Goal: Communication & Community: Participate in discussion

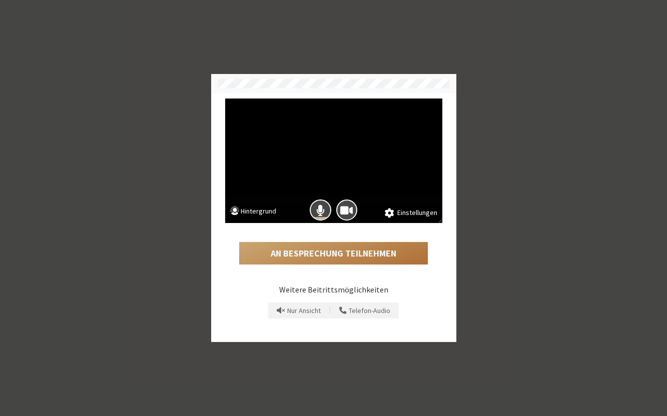
click at [354, 251] on button "An Besprechung teilnehmen" at bounding box center [333, 253] width 189 height 23
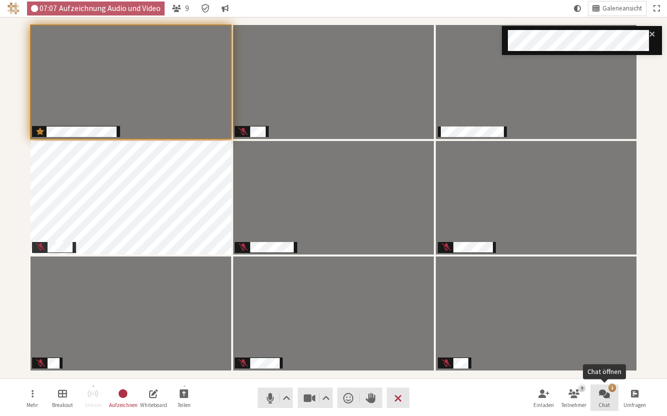
drag, startPoint x: 607, startPoint y: 395, endPoint x: 610, endPoint y: 383, distance: 12.0
click at [608, 395] on span "Chat öffnen" at bounding box center [604, 394] width 11 height 12
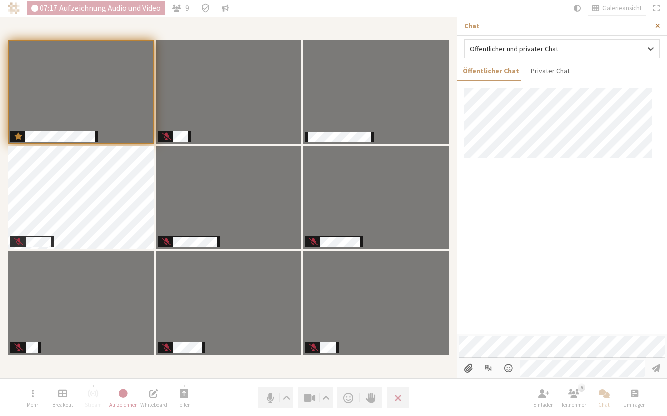
click at [660, 28] on span "Seitenleiste schließen" at bounding box center [658, 27] width 5 height 8
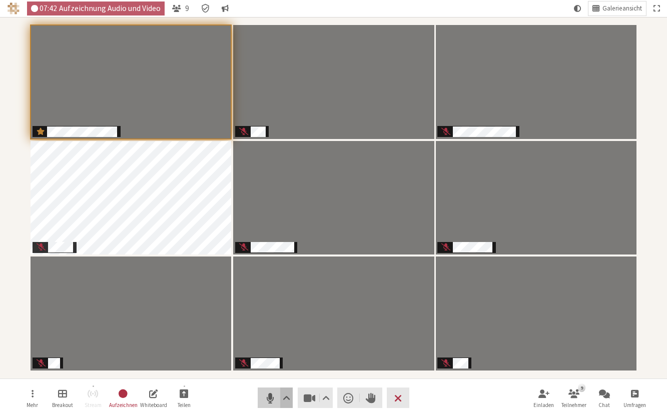
drag, startPoint x: 266, startPoint y: 400, endPoint x: 289, endPoint y: 395, distance: 23.7
click at [268, 400] on span "Stumm (⌘+Umschalt+A)" at bounding box center [270, 398] width 14 height 14
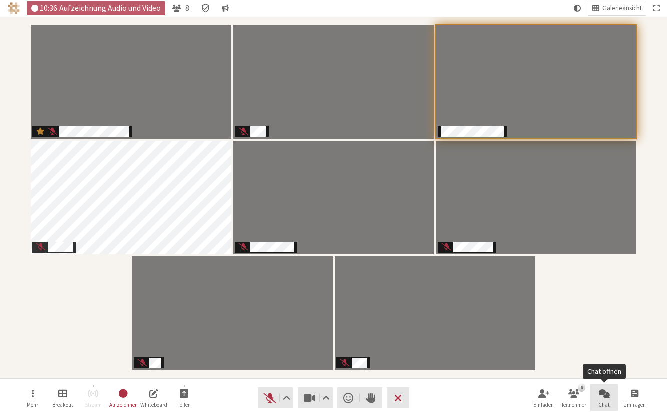
click at [602, 394] on span "Chat öffnen" at bounding box center [604, 394] width 11 height 12
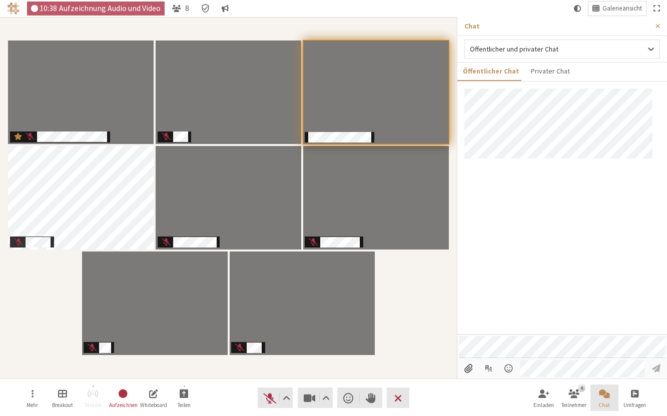
click at [602, 394] on span "Chat schließen" at bounding box center [604, 394] width 11 height 12
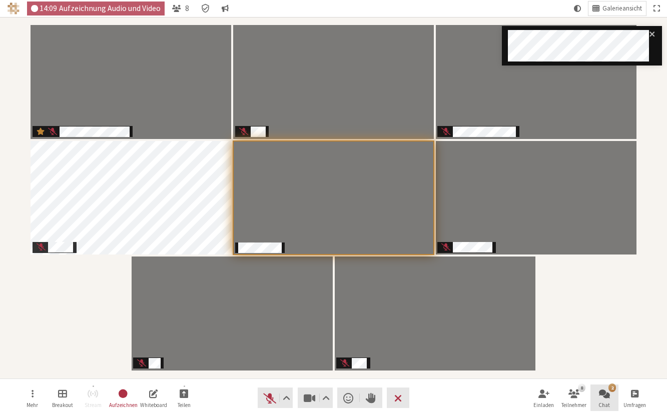
click at [602, 398] on span "Chat öffnen" at bounding box center [604, 394] width 11 height 12
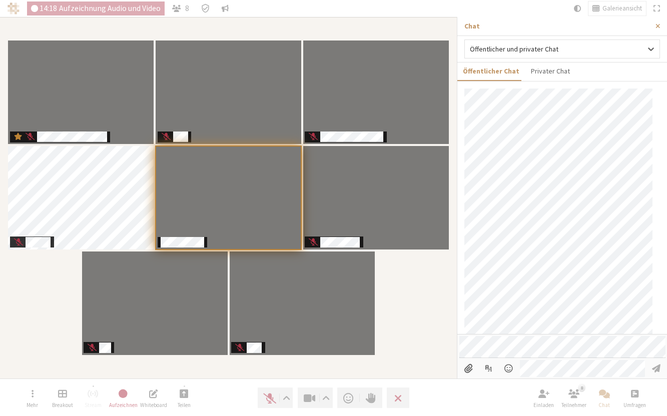
scroll to position [124, 0]
click at [656, 27] on span "Seitenleiste schließen" at bounding box center [658, 27] width 5 height 8
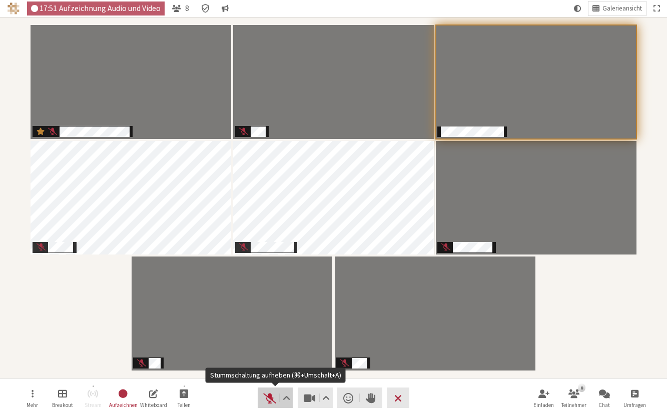
click at [265, 405] on span "Stummschaltung aufheben (⌘+Umschalt+A)" at bounding box center [270, 398] width 14 height 14
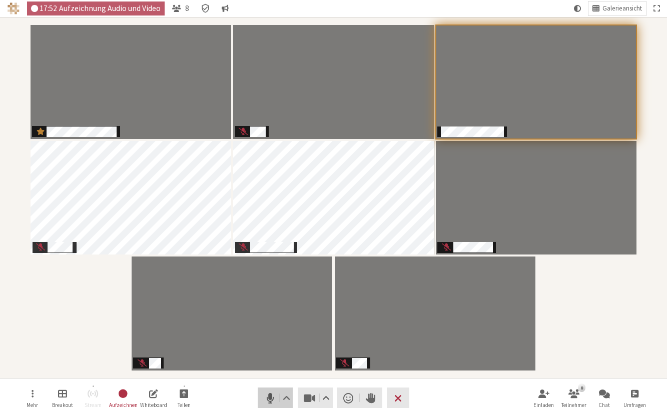
click at [268, 401] on span "Stumm (⌘+Umschalt+A)" at bounding box center [270, 398] width 14 height 14
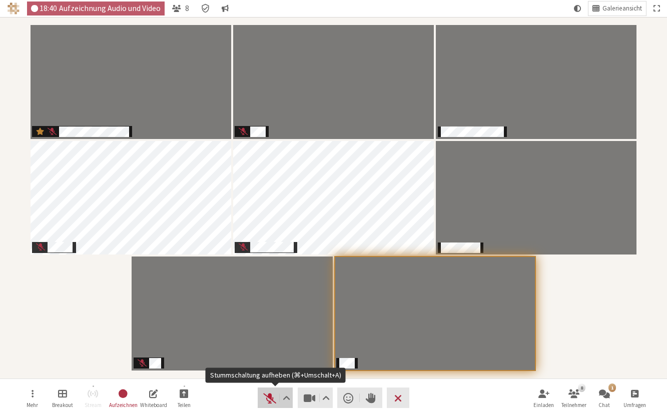
click at [273, 399] on span "Stummschaltung aufheben (⌘+Umschalt+A)" at bounding box center [270, 398] width 14 height 14
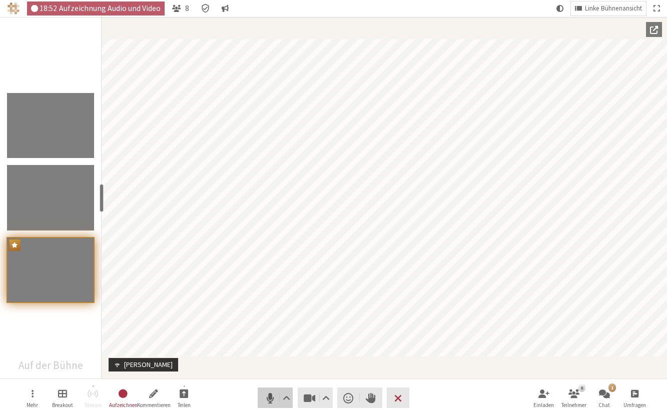
click at [268, 403] on span "Stumm (⌘+Umschalt+A)" at bounding box center [270, 398] width 14 height 14
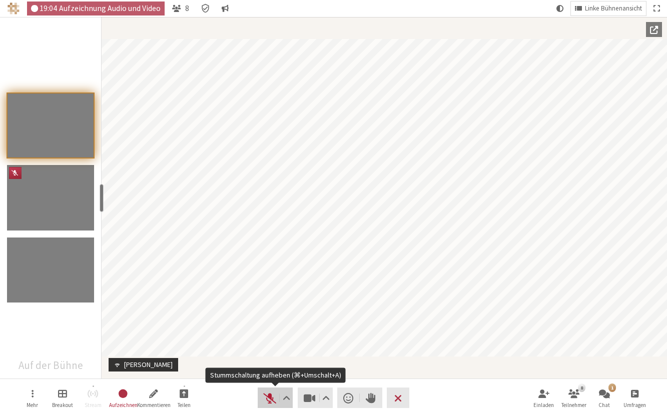
click at [269, 402] on span "Stummschaltung aufheben (⌘+Umschalt+A)" at bounding box center [270, 398] width 14 height 14
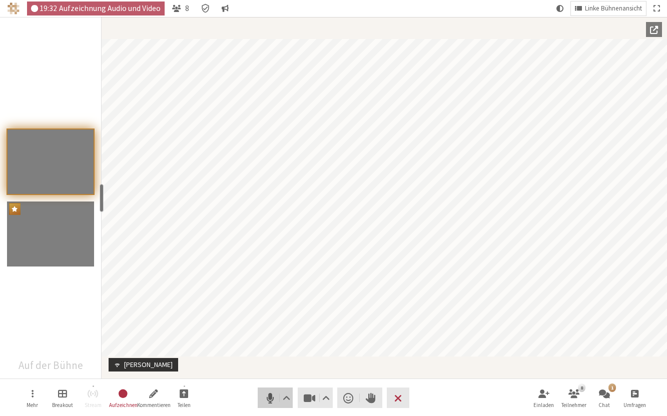
click at [266, 396] on span "Stumm (⌘+Umschalt+A)" at bounding box center [270, 398] width 14 height 14
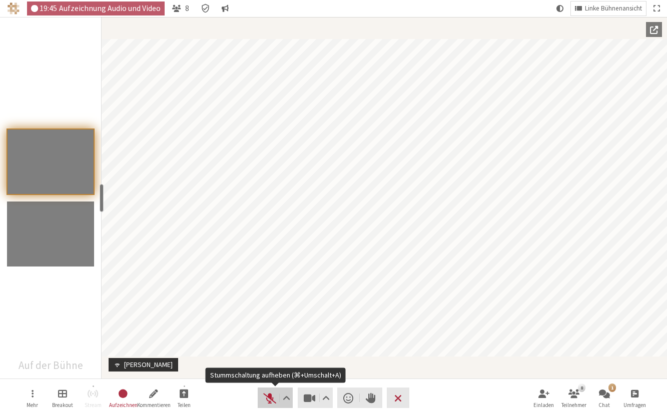
click at [271, 397] on span "Stummschaltung aufheben (⌘+Umschalt+A)" at bounding box center [270, 398] width 14 height 14
click at [269, 400] on span "Stumm (⌘+Umschalt+A)" at bounding box center [270, 398] width 14 height 14
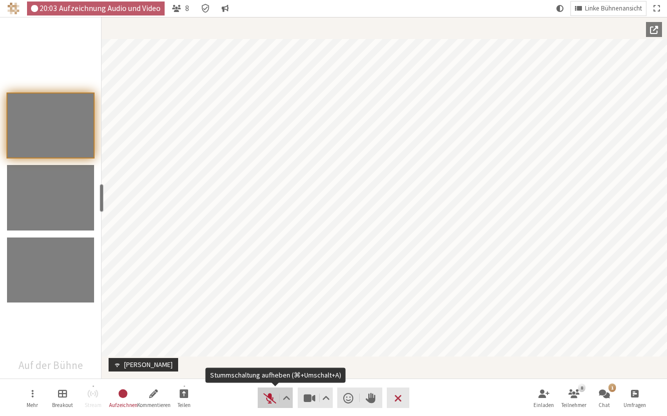
click at [266, 399] on span "Stummschaltung aufheben (⌘+Umschalt+A)" at bounding box center [270, 398] width 14 height 14
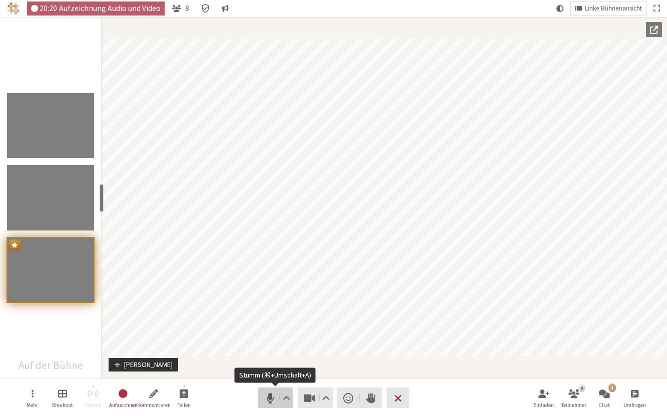
click at [271, 400] on span "Stumm (⌘+Umschalt+A)" at bounding box center [270, 398] width 14 height 14
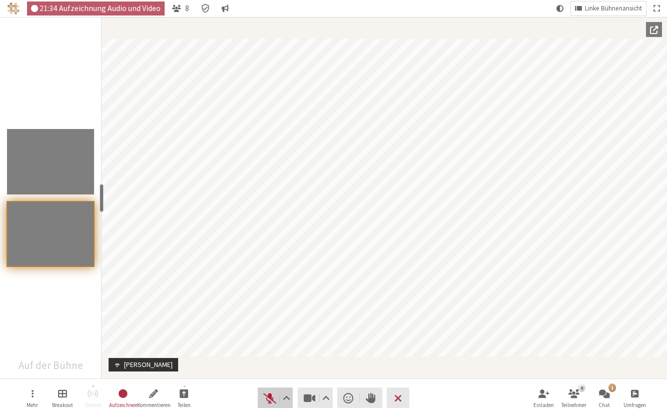
click at [268, 397] on span "Stummschaltung aufheben (⌘+Umschalt+A)" at bounding box center [270, 398] width 14 height 14
click at [270, 402] on span "Stumm (⌘+Umschalt+A)" at bounding box center [270, 398] width 14 height 14
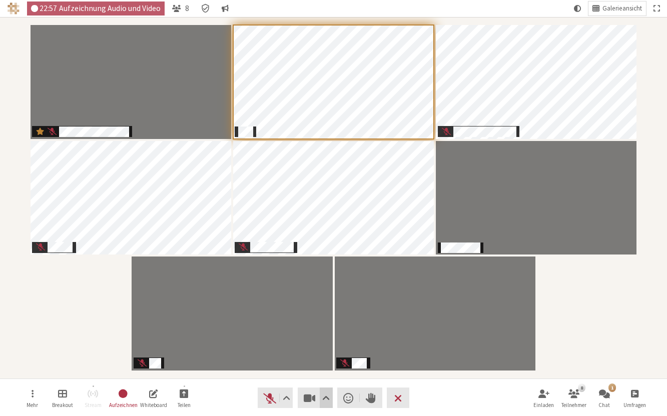
click at [323, 393] on span "Videoeinstellungen" at bounding box center [326, 398] width 8 height 14
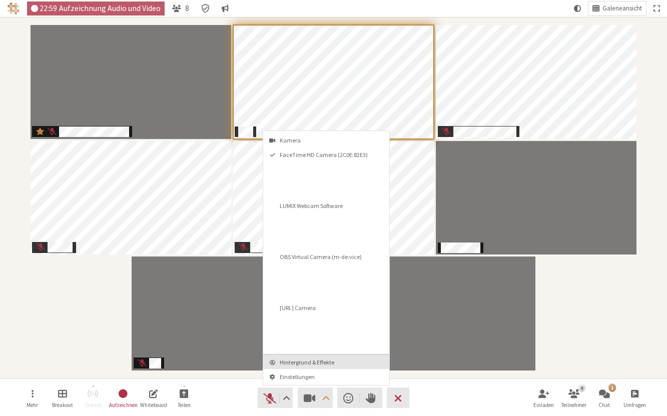
click at [313, 361] on span "Hintergrund & Effekte" at bounding box center [332, 362] width 105 height 7
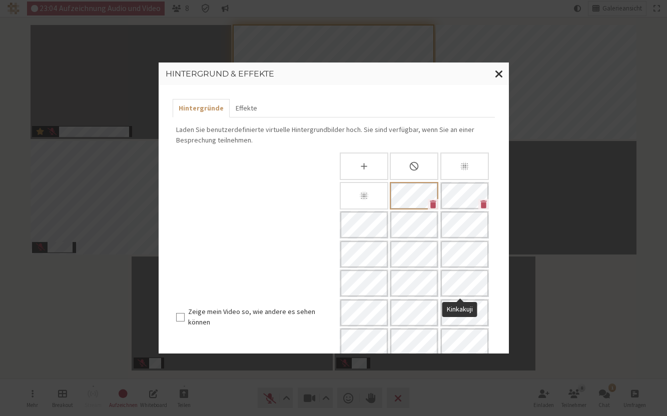
scroll to position [150, 0]
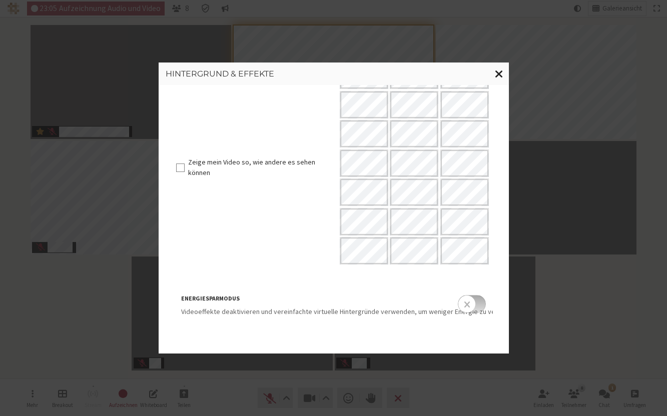
click at [500, 76] on span "Fenster schließen" at bounding box center [499, 74] width 9 height 13
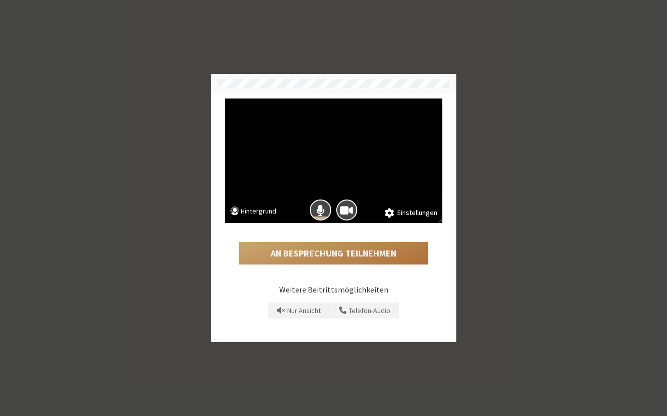
click at [282, 252] on button "An Besprechung teilnehmen" at bounding box center [333, 253] width 189 height 23
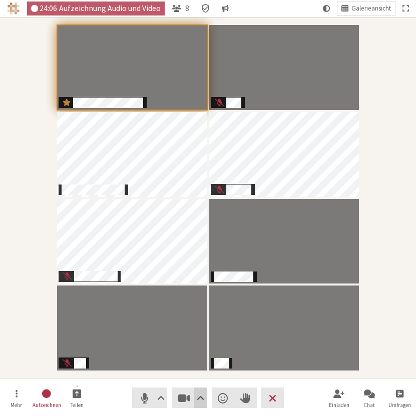
click at [201, 399] on span "Videoeinstellungen" at bounding box center [201, 398] width 8 height 14
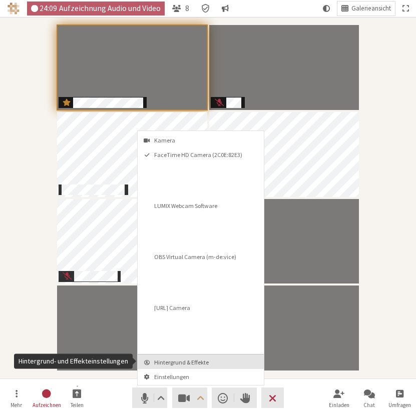
click at [194, 361] on span "Hintergrund & Effekte" at bounding box center [206, 362] width 105 height 7
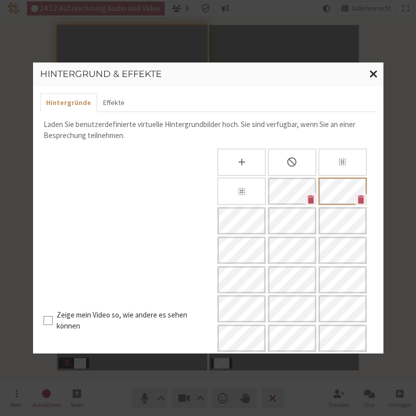
click at [371, 75] on span "Fenster schließen" at bounding box center [373, 74] width 9 height 13
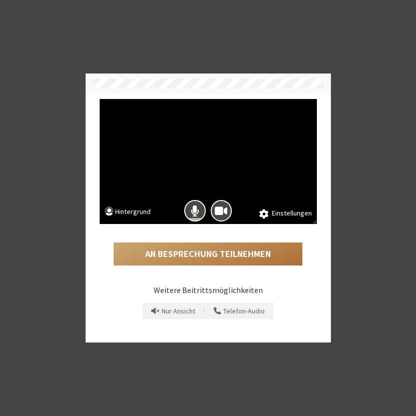
click at [230, 252] on button "An Besprechung teilnehmen" at bounding box center [208, 254] width 189 height 23
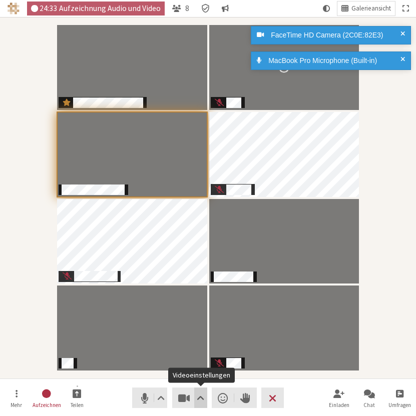
click at [203, 398] on button "Videoeinstellungen" at bounding box center [200, 398] width 13 height 21
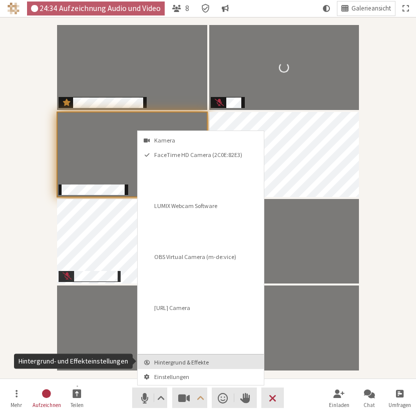
click at [204, 363] on span "Hintergrund & Effekte" at bounding box center [206, 362] width 105 height 7
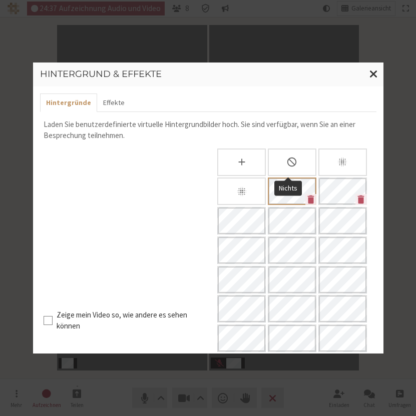
click at [286, 167] on icon "Nichts" at bounding box center [292, 163] width 12 height 12
click at [371, 75] on span "Fenster schließen" at bounding box center [373, 74] width 9 height 13
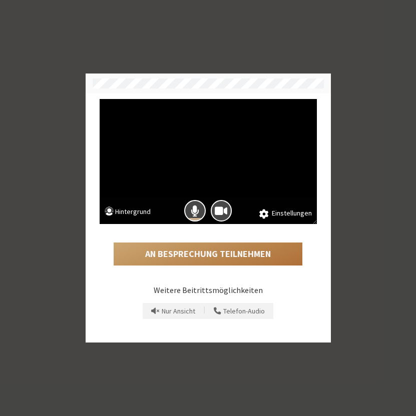
click at [255, 250] on button "An Besprechung teilnehmen" at bounding box center [208, 254] width 189 height 23
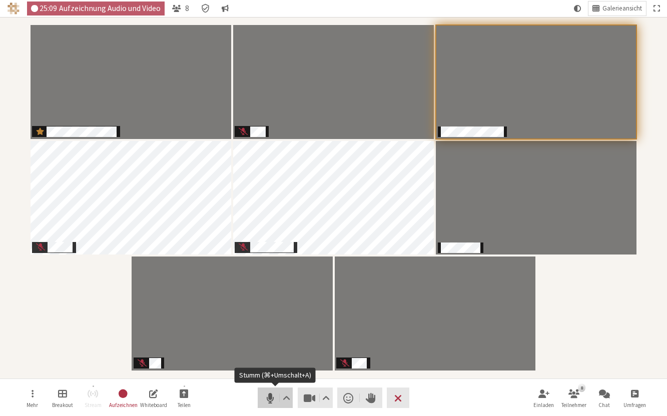
click at [264, 398] on span "Stumm (⌘+Umschalt+A)" at bounding box center [270, 398] width 14 height 14
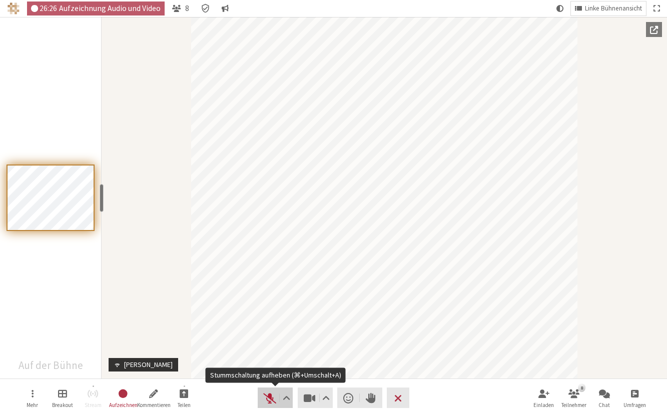
click at [270, 396] on span "Stummschaltung aufheben (⌘+Umschalt+A)" at bounding box center [270, 398] width 14 height 14
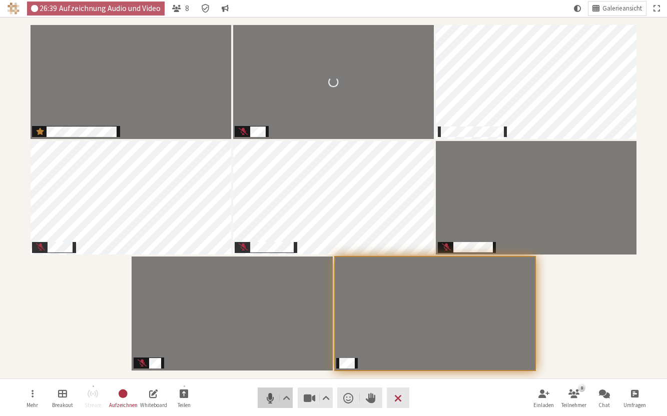
click at [269, 401] on span "Stumm (⌘+Umschalt+A)" at bounding box center [270, 398] width 14 height 14
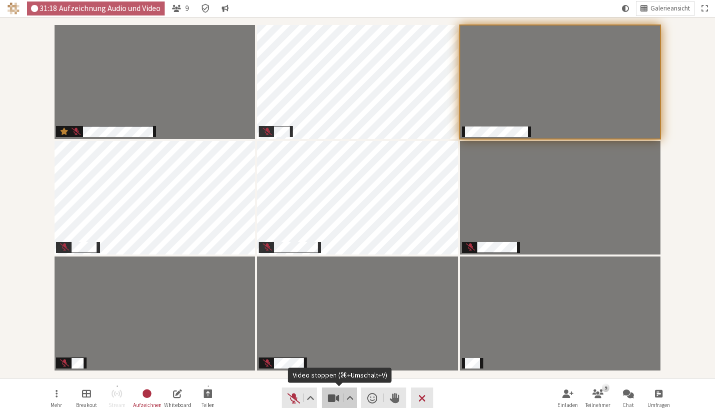
click at [334, 401] on span "Video stoppen (⌘+Umschalt+V)" at bounding box center [333, 398] width 14 height 14
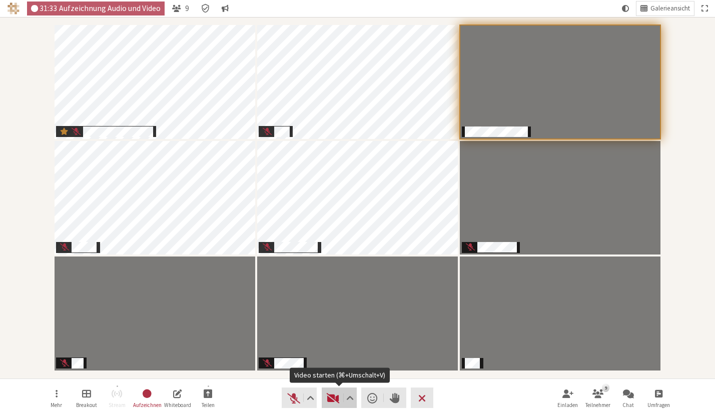
click at [334, 397] on span "Video starten (⌘+Umschalt+V)" at bounding box center [333, 398] width 14 height 14
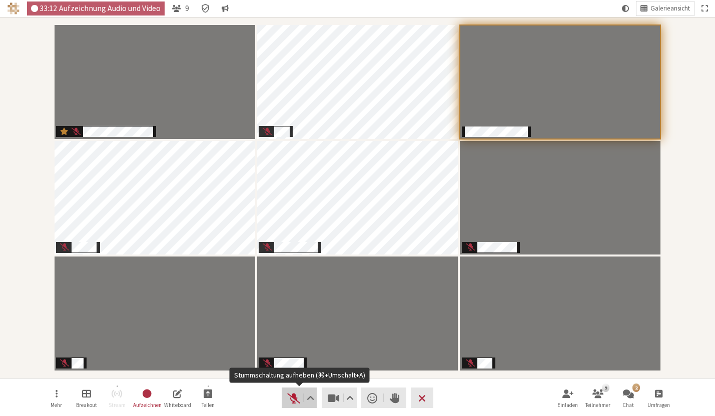
click at [291, 399] on span "Stummschaltung aufheben (⌘+Umschalt+A)" at bounding box center [294, 398] width 14 height 14
click at [294, 401] on span "Stumm (⌘+Umschalt+A)" at bounding box center [294, 398] width 14 height 14
click at [294, 401] on span "Stummschaltung aufheben (⌘+Umschalt+A)" at bounding box center [294, 398] width 14 height 14
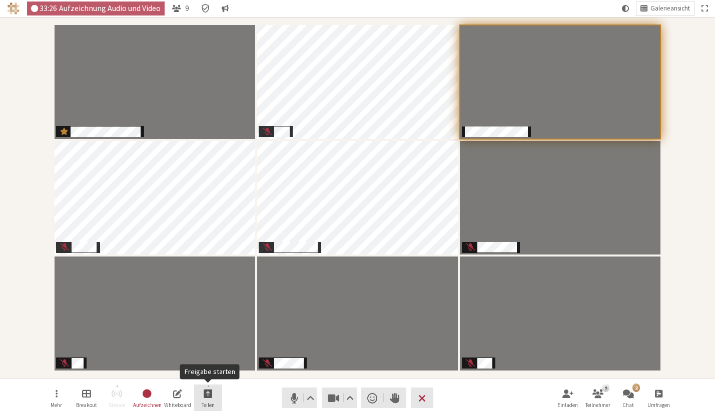
click at [214, 395] on button "Teilen" at bounding box center [208, 398] width 28 height 27
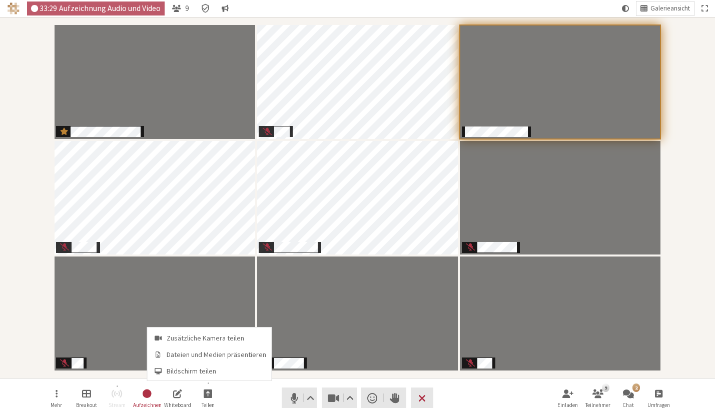
click at [255, 395] on nav "Mehr Breakout Stream Aufzeichnen Whiteboard Teilen Audio Video Reaktion senden …" at bounding box center [358, 398] width 631 height 38
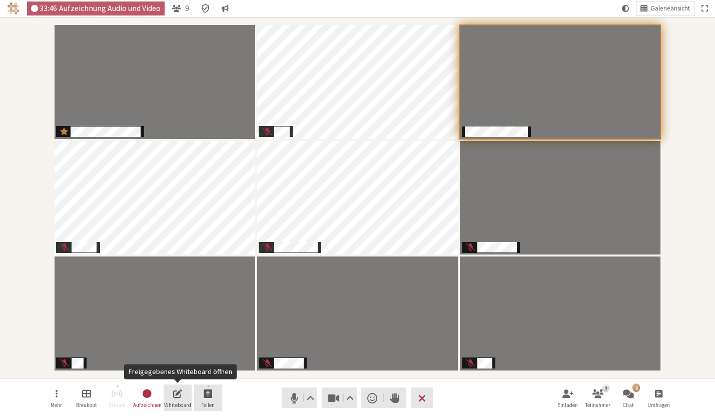
click at [192, 401] on div "Mehr Breakout Stream Aufzeichnen Whiteboard Teilen" at bounding box center [133, 398] width 180 height 27
click at [175, 402] on span "Whiteboard" at bounding box center [177, 405] width 27 height 6
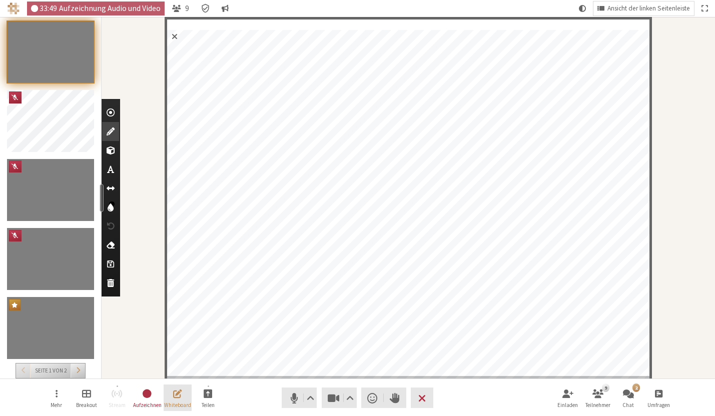
click at [175, 401] on button "Whiteboard" at bounding box center [178, 398] width 28 height 27
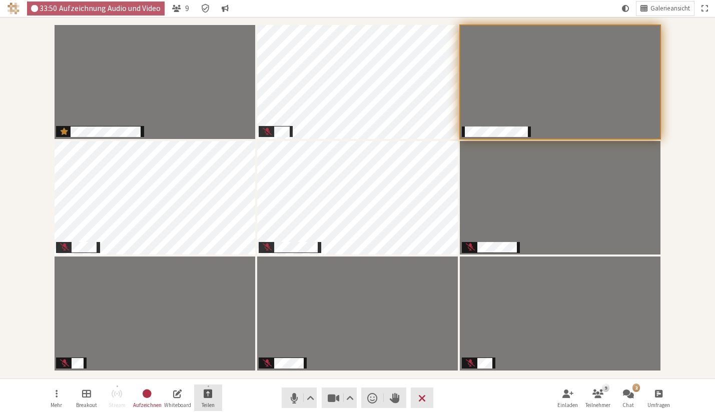
click at [204, 398] on button "Teilen" at bounding box center [208, 398] width 28 height 27
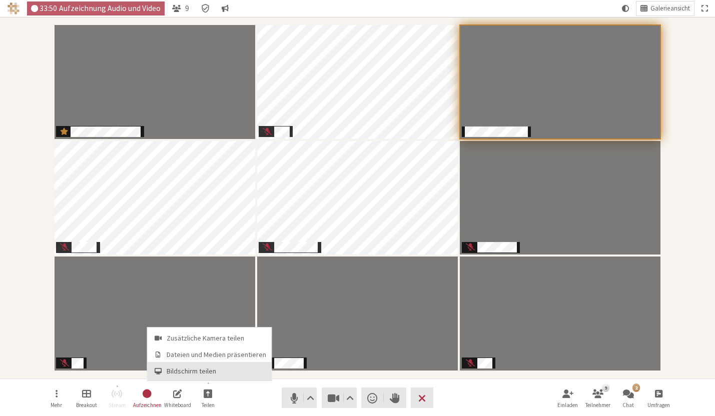
click at [212, 368] on span "Bildschirm teilen" at bounding box center [217, 372] width 100 height 8
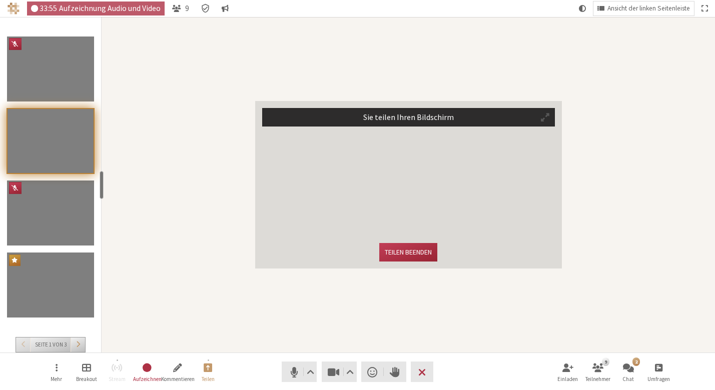
click at [415, 116] on span "Teilnehmer" at bounding box center [545, 118] width 9 height 10
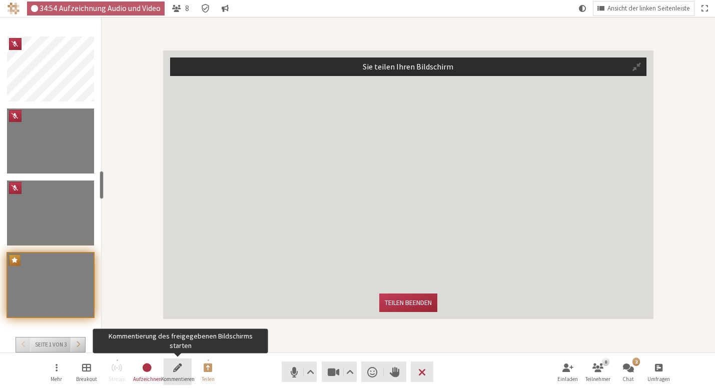
click at [174, 372] on span "Kommentierung des freigegebenen Bildschirms starten" at bounding box center [177, 368] width 9 height 12
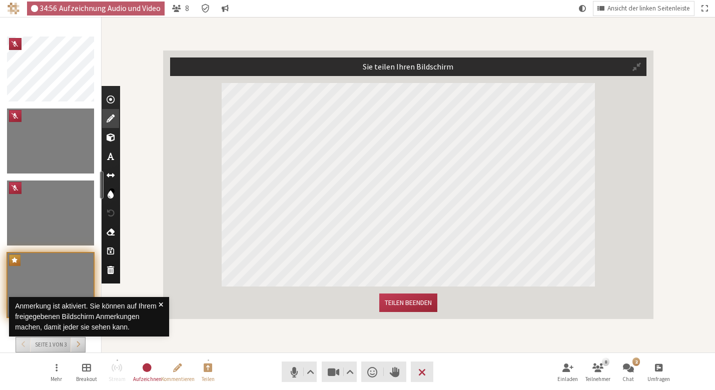
click at [108, 104] on span "Laserpointer verwenden" at bounding box center [111, 100] width 8 height 10
click at [113, 173] on span "Größe ändern" at bounding box center [111, 176] width 8 height 10
click at [113, 176] on span "Menü öffnen" at bounding box center [111, 176] width 8 height 10
click at [113, 197] on span "Farbe auswählen" at bounding box center [111, 195] width 6 height 10
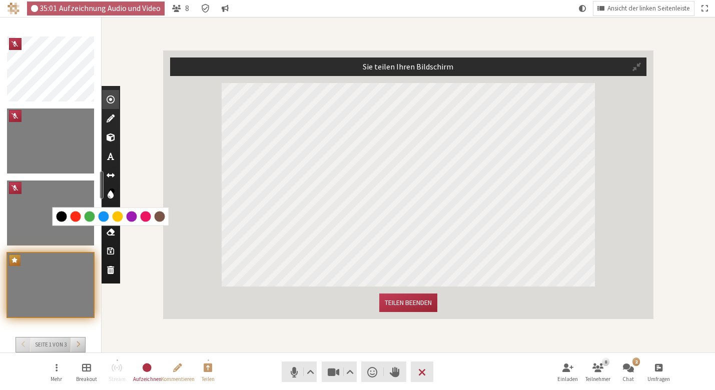
click at [73, 218] on div at bounding box center [76, 217] width 11 height 11
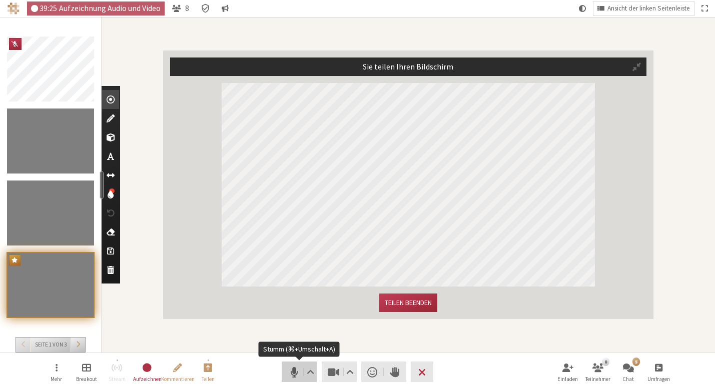
click at [294, 373] on span "Stumm (⌘+Umschalt+A)" at bounding box center [294, 372] width 14 height 14
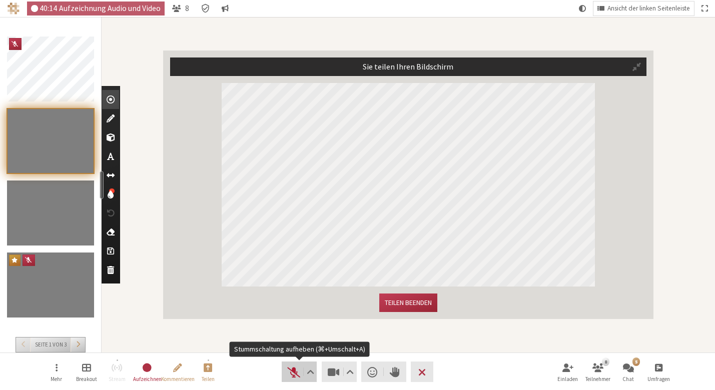
click at [295, 373] on span "Stummschaltung aufheben (⌘+Umschalt+A)" at bounding box center [294, 372] width 14 height 14
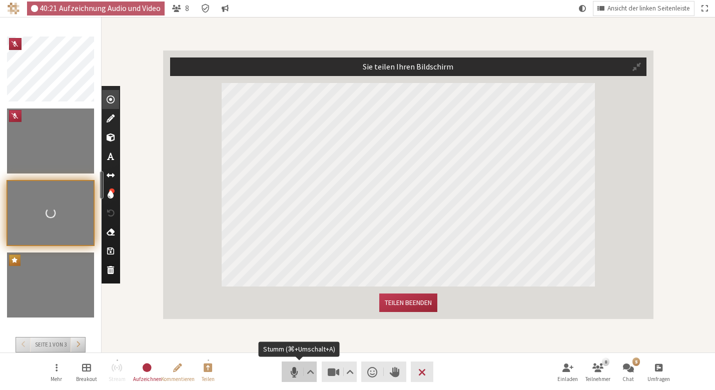
click at [296, 368] on span "Stumm (⌘+Umschalt+A)" at bounding box center [294, 372] width 14 height 14
click at [415, 372] on span "Teilnehmerliste öffnen" at bounding box center [598, 368] width 11 height 12
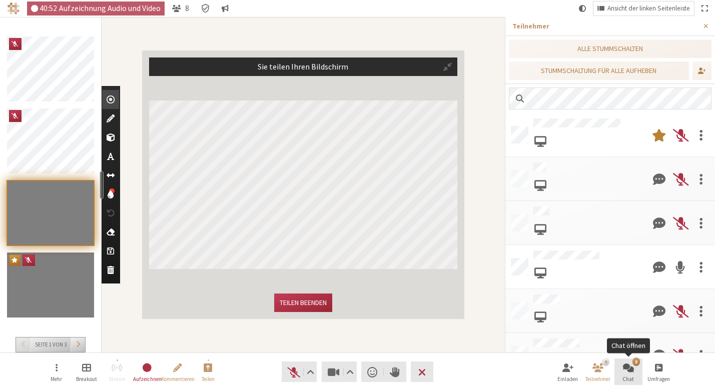
click at [415, 371] on span "Chat öffnen" at bounding box center [628, 368] width 11 height 12
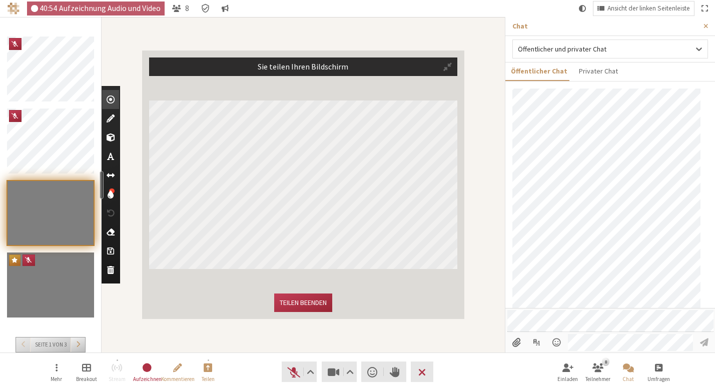
scroll to position [451, 0]
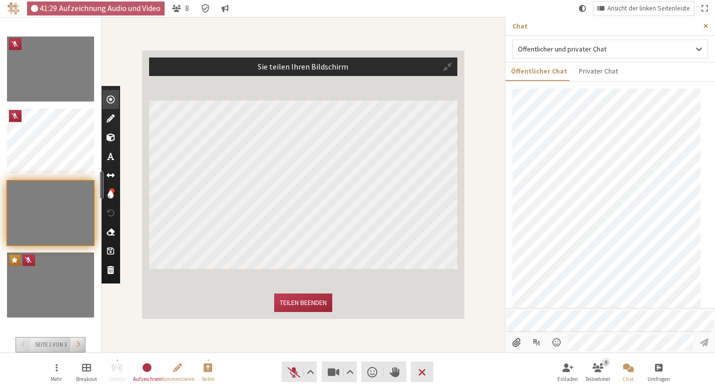
click at [415, 24] on button "Seitenleiste schließen" at bounding box center [706, 26] width 19 height 19
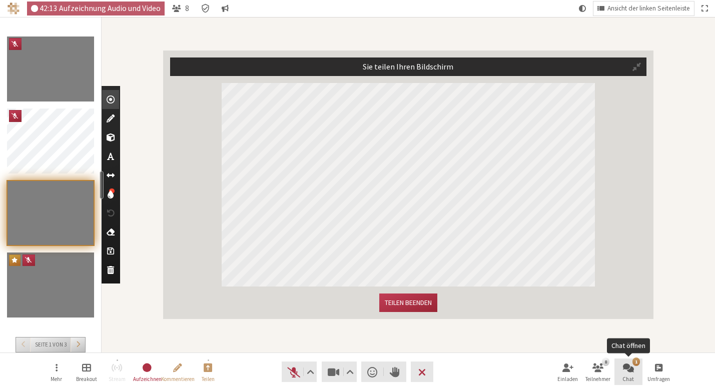
click at [415, 375] on button "1 Chat" at bounding box center [629, 372] width 28 height 27
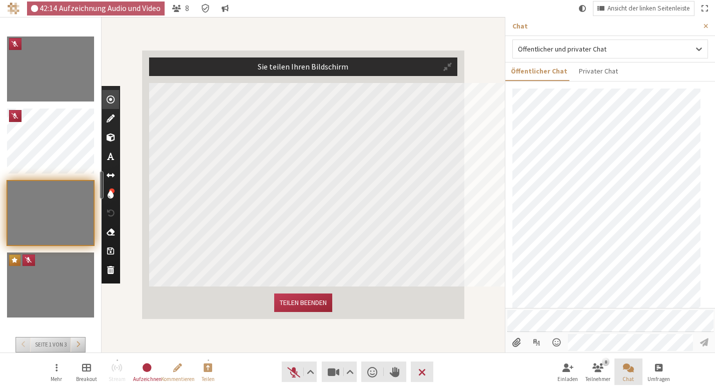
scroll to position [488, 0]
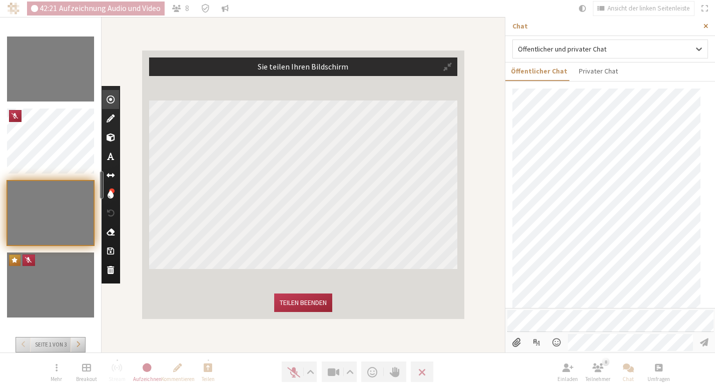
click at [415, 25] on span "Seitenleiste schließen" at bounding box center [706, 27] width 5 height 8
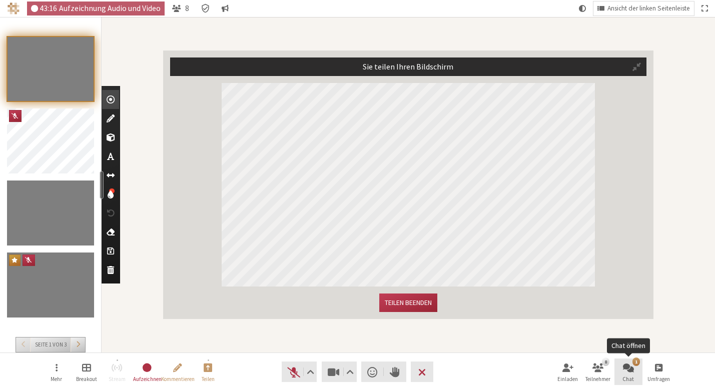
click at [415, 366] on span "Chat öffnen" at bounding box center [628, 368] width 11 height 12
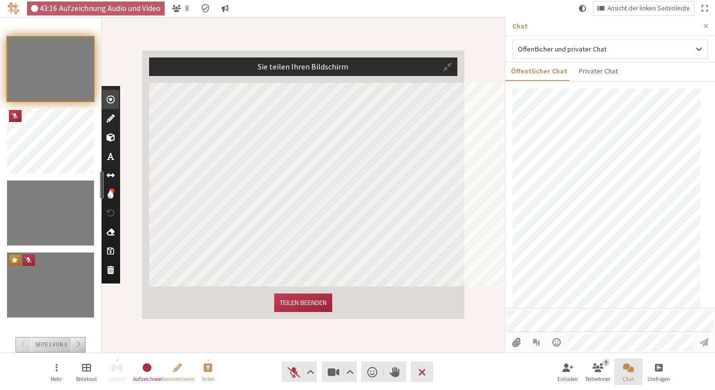
scroll to position [525, 0]
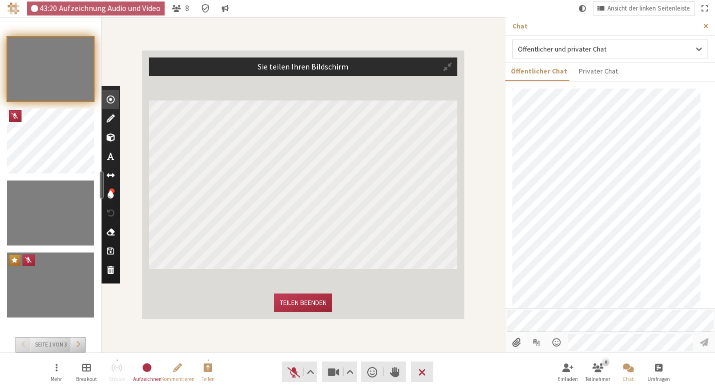
click at [415, 23] on span "Seitenleiste schließen" at bounding box center [706, 27] width 5 height 8
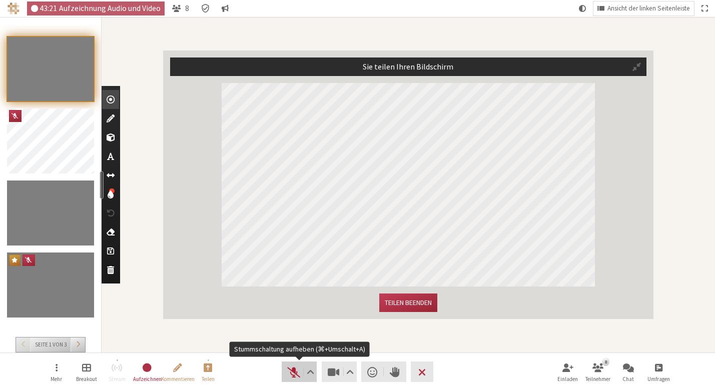
click at [300, 376] on span "Stummschaltung aufheben (⌘+Umschalt+A)" at bounding box center [294, 372] width 14 height 14
click at [295, 372] on span "Stumm (⌘+Umschalt+A)" at bounding box center [294, 372] width 14 height 14
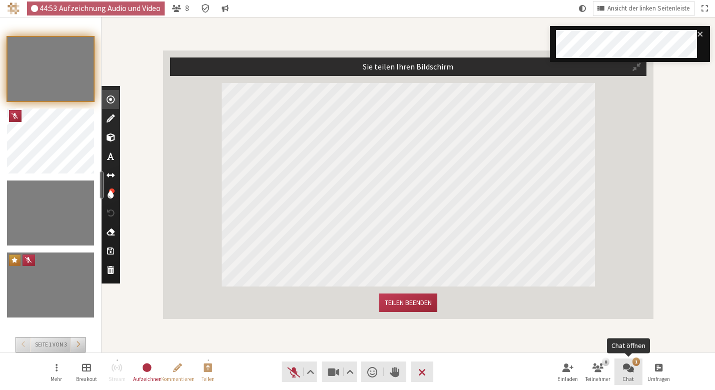
click at [415, 377] on button "1 Chat" at bounding box center [629, 372] width 28 height 27
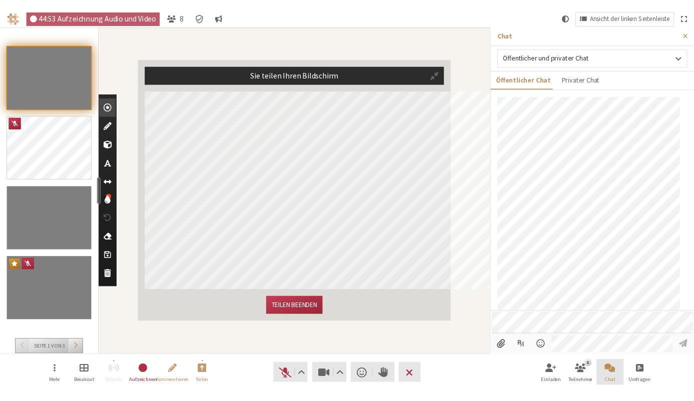
scroll to position [562, 0]
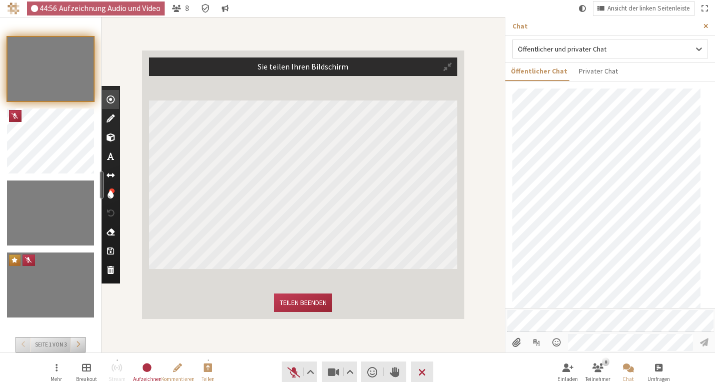
click at [415, 26] on span "Seitenleiste schließen" at bounding box center [706, 27] width 5 height 8
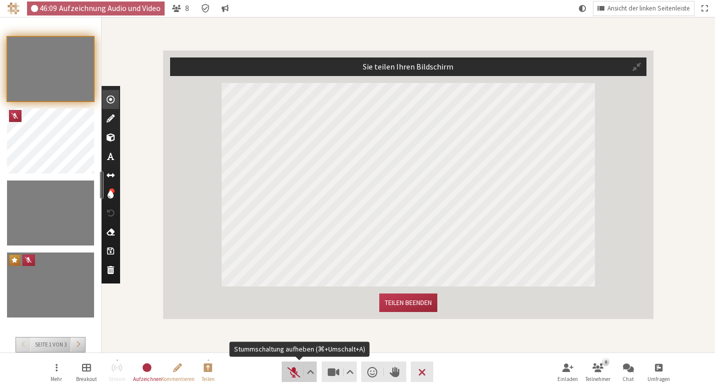
click at [299, 370] on span "Stummschaltung aufheben (⌘+Umschalt+A)" at bounding box center [294, 372] width 14 height 14
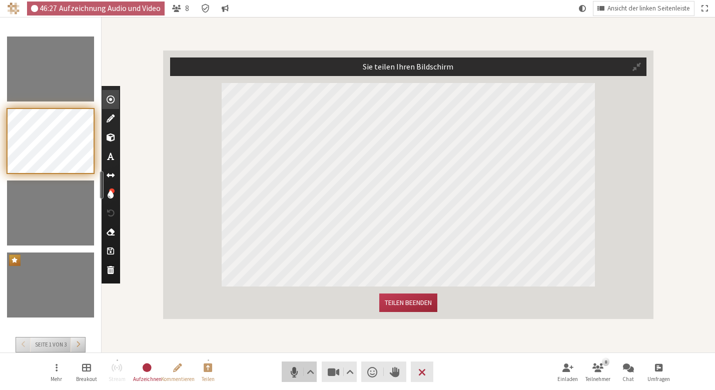
click at [291, 371] on span "Stumm (⌘+Umschalt+A)" at bounding box center [294, 372] width 14 height 14
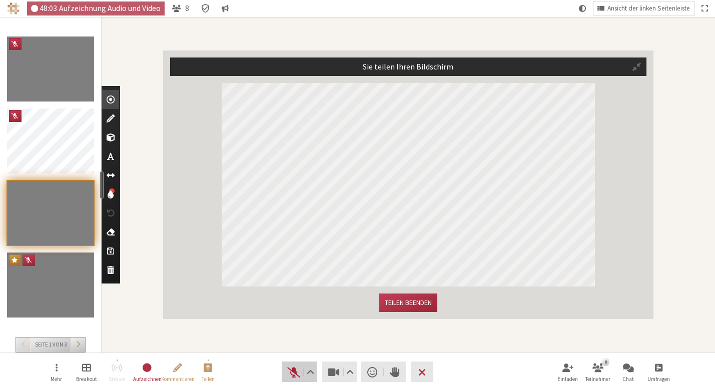
click at [290, 371] on span "Stummschaltung aufheben (⌘+Umschalt+A)" at bounding box center [294, 372] width 14 height 14
click at [287, 375] on span "Stumm (⌘+Umschalt+A)" at bounding box center [294, 372] width 14 height 14
click at [292, 375] on span "Stummschaltung aufheben (⌘+Umschalt+A)" at bounding box center [294, 372] width 14 height 14
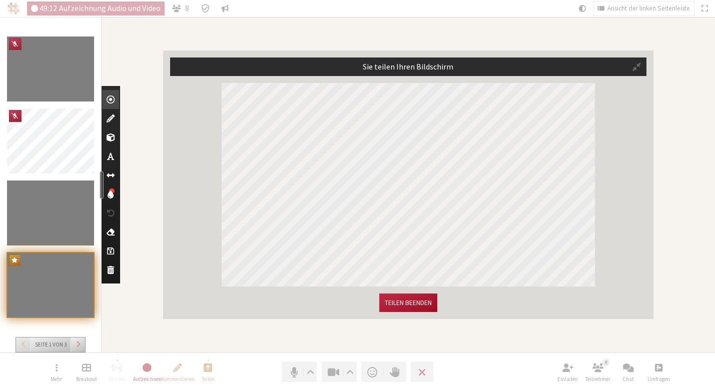
click at [409, 304] on button "Teilen beenden" at bounding box center [408, 303] width 58 height 19
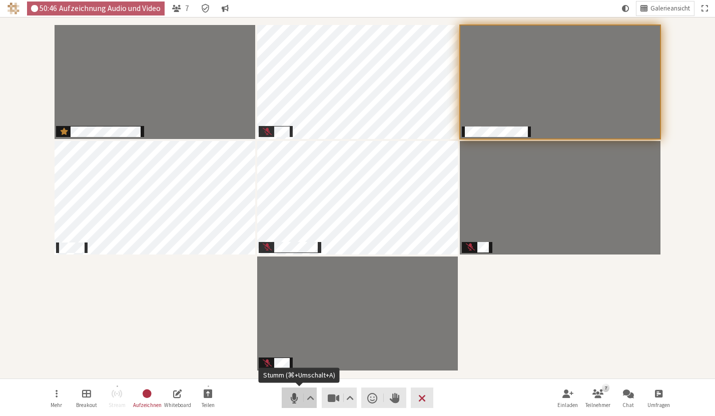
click at [293, 396] on span "Stumm (⌘+Umschalt+A)" at bounding box center [294, 398] width 14 height 14
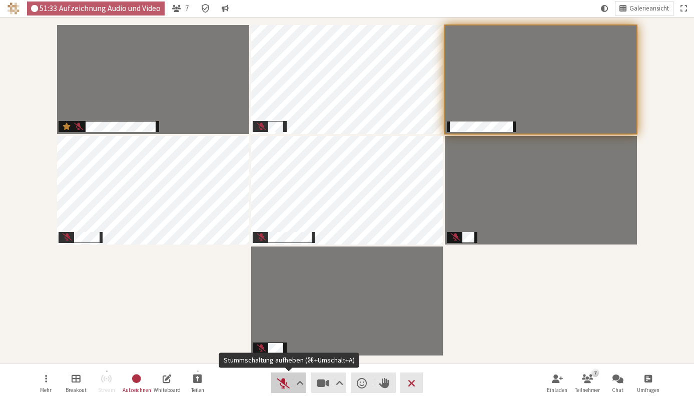
click at [281, 380] on span "Stummschaltung aufheben (⌘+Umschalt+A)" at bounding box center [283, 383] width 14 height 14
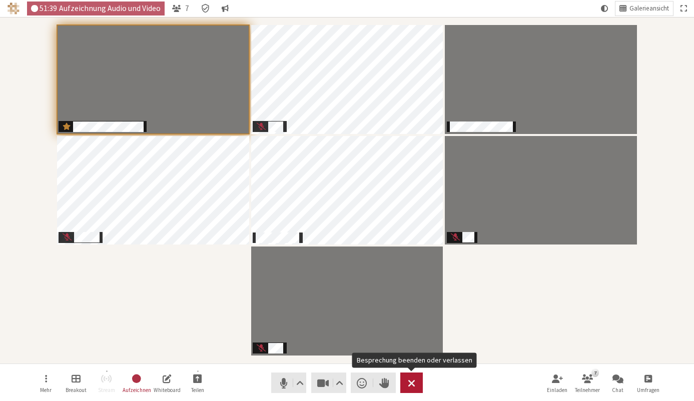
click at [409, 383] on span "Besprechung beenden oder verlassen" at bounding box center [412, 383] width 8 height 14
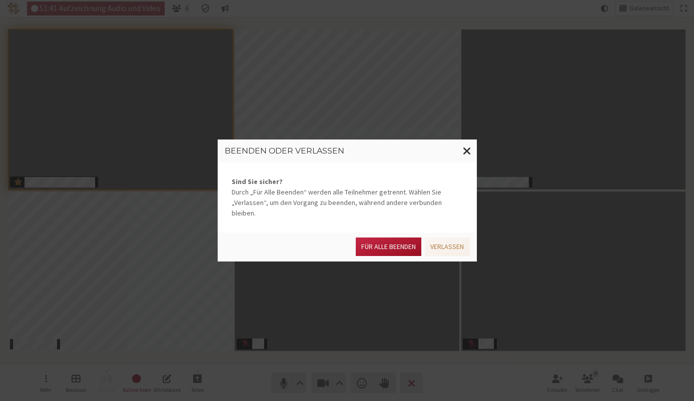
click at [386, 240] on button "Für alle Beenden" at bounding box center [389, 247] width 66 height 19
